Goal: Transaction & Acquisition: Purchase product/service

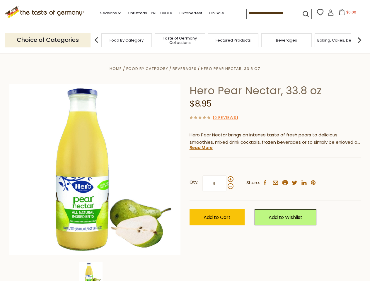
click at [185, 141] on div "Home Food By Category [GEOGRAPHIC_DATA] Hero Pear Nectar, 33.8 oz Hero Pear Nec…" at bounding box center [185, 177] width 360 height 225
click at [108, 13] on link "Seasons dropdown_arrow" at bounding box center [110, 13] width 20 height 6
click at [272, 13] on input at bounding box center [270, 13] width 49 height 8
click at [346, 14] on span "$0.00" at bounding box center [351, 12] width 10 height 5
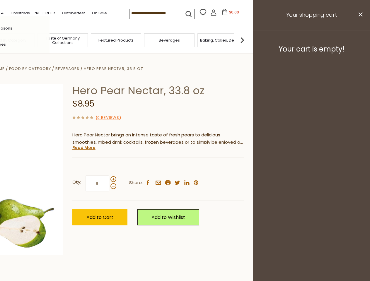
click at [49, 40] on div "All Seasons Recipes Game Day [DATE] [DATE] [DATE][PERSON_NAME] [DATE] Springfes…" at bounding box center [16, 140] width 66 height 248
click at [248, 40] on img at bounding box center [242, 40] width 12 height 12
click at [185, 167] on div "Qty: * Share: facebook email printer twitter linkedin pinterest" at bounding box center [157, 184] width 171 height 34
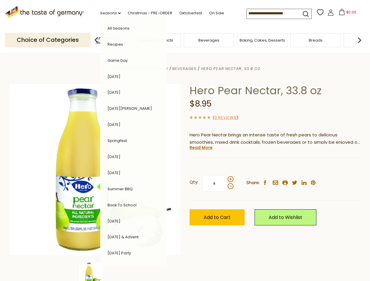
click at [95, 272] on div "Home Food By Category [GEOGRAPHIC_DATA] Hero Pear Nectar, 33.8 oz Hero Pear Nec…" at bounding box center [185, 177] width 360 height 225
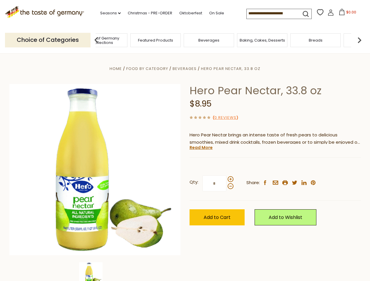
click at [95, 272] on img at bounding box center [90, 273] width 23 height 23
click at [201, 148] on link "Read More" at bounding box center [200, 148] width 23 height 6
